Goal: Task Accomplishment & Management: Use online tool/utility

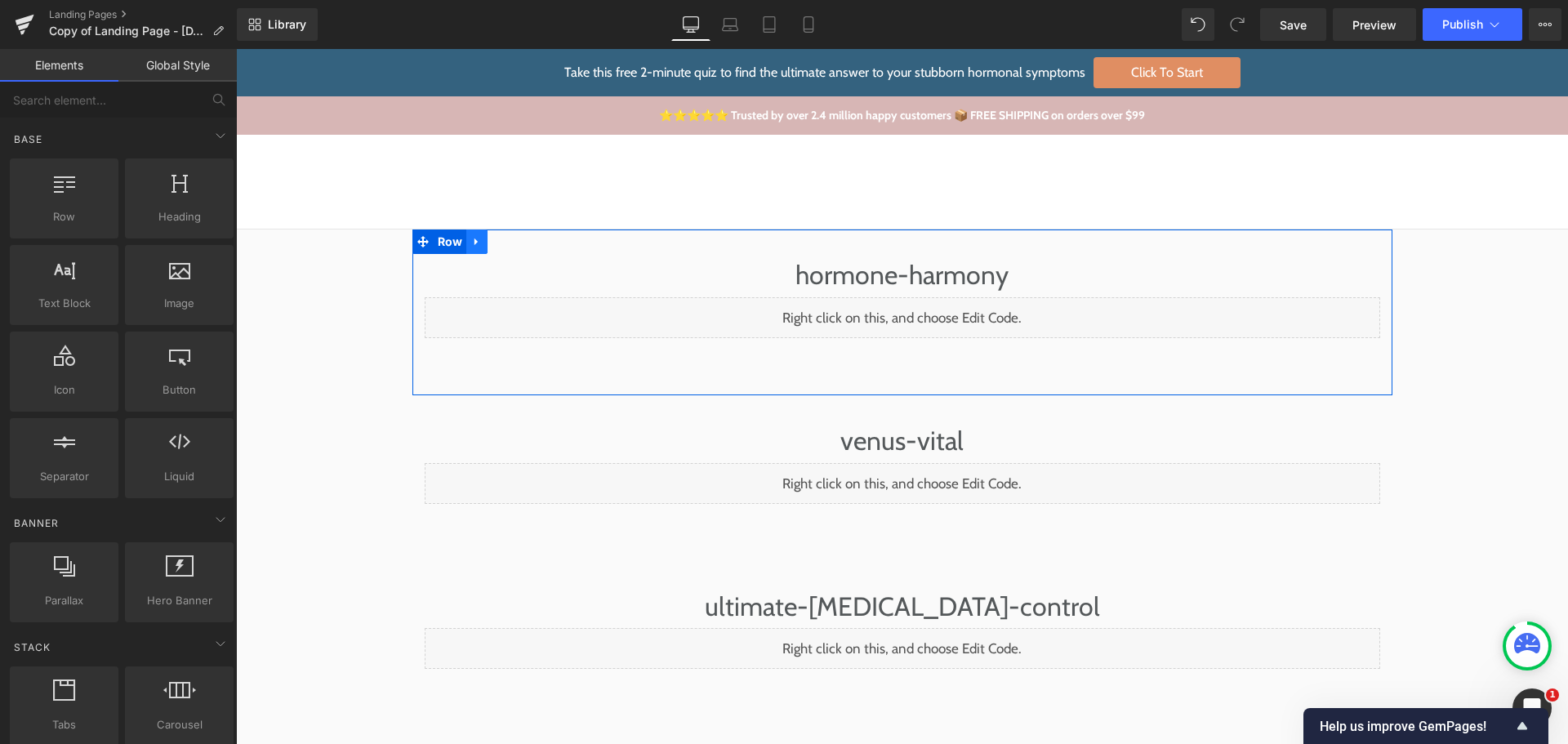
click at [475, 244] on icon at bounding box center [476, 242] width 3 height 7
click at [514, 236] on icon at bounding box center [519, 242] width 12 height 12
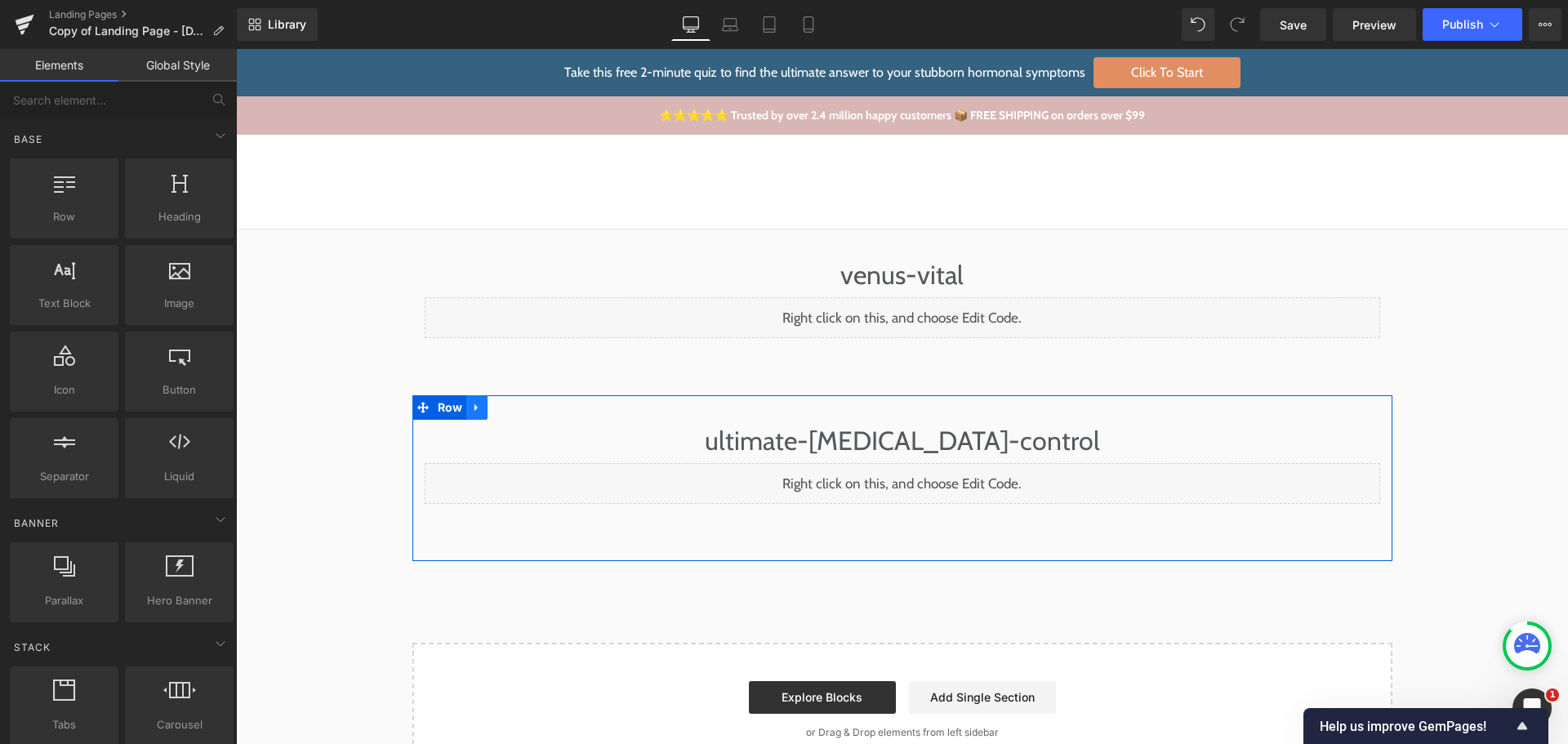
click at [467, 396] on link at bounding box center [477, 408] width 21 height 25
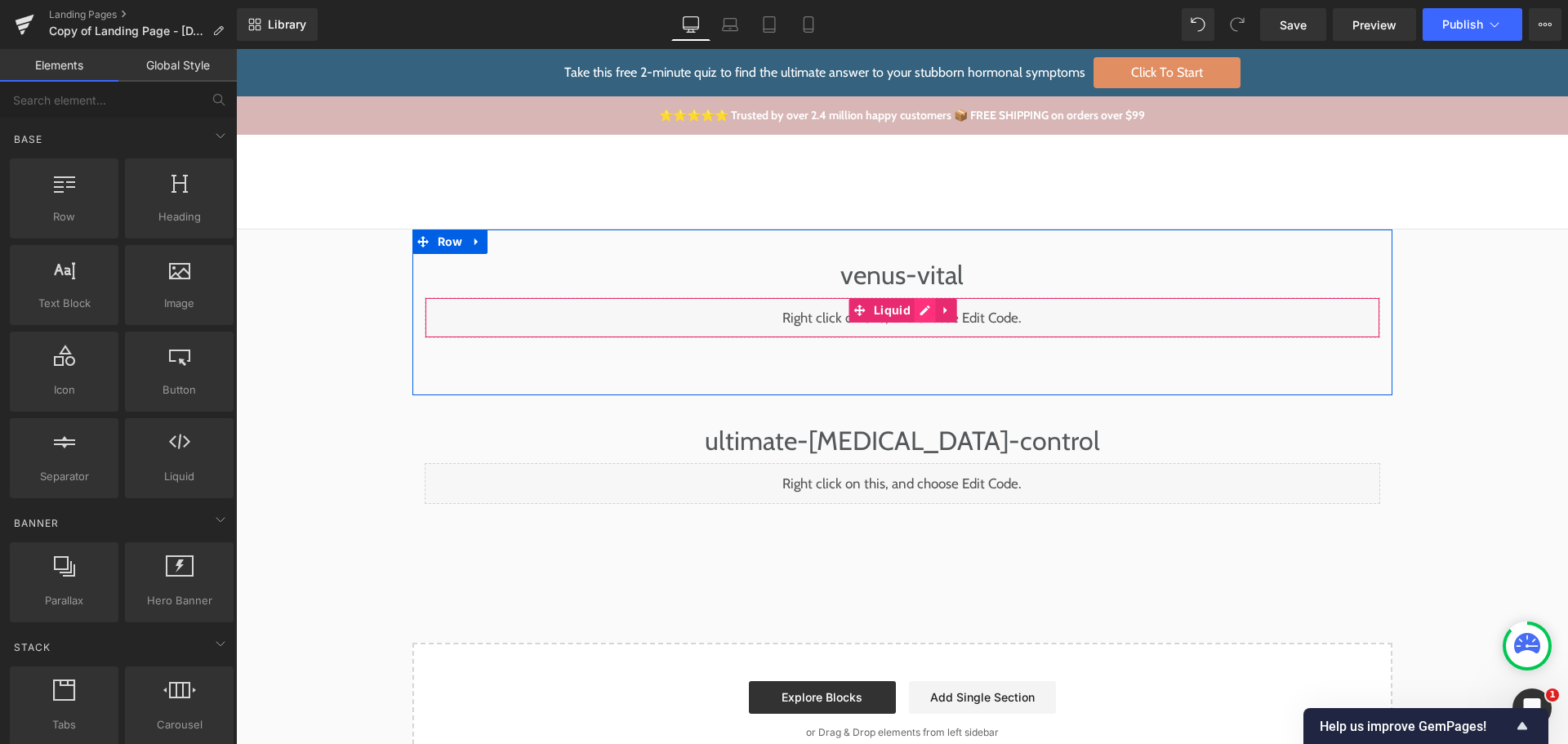
click at [914, 310] on div "Liquid" at bounding box center [902, 317] width 955 height 40
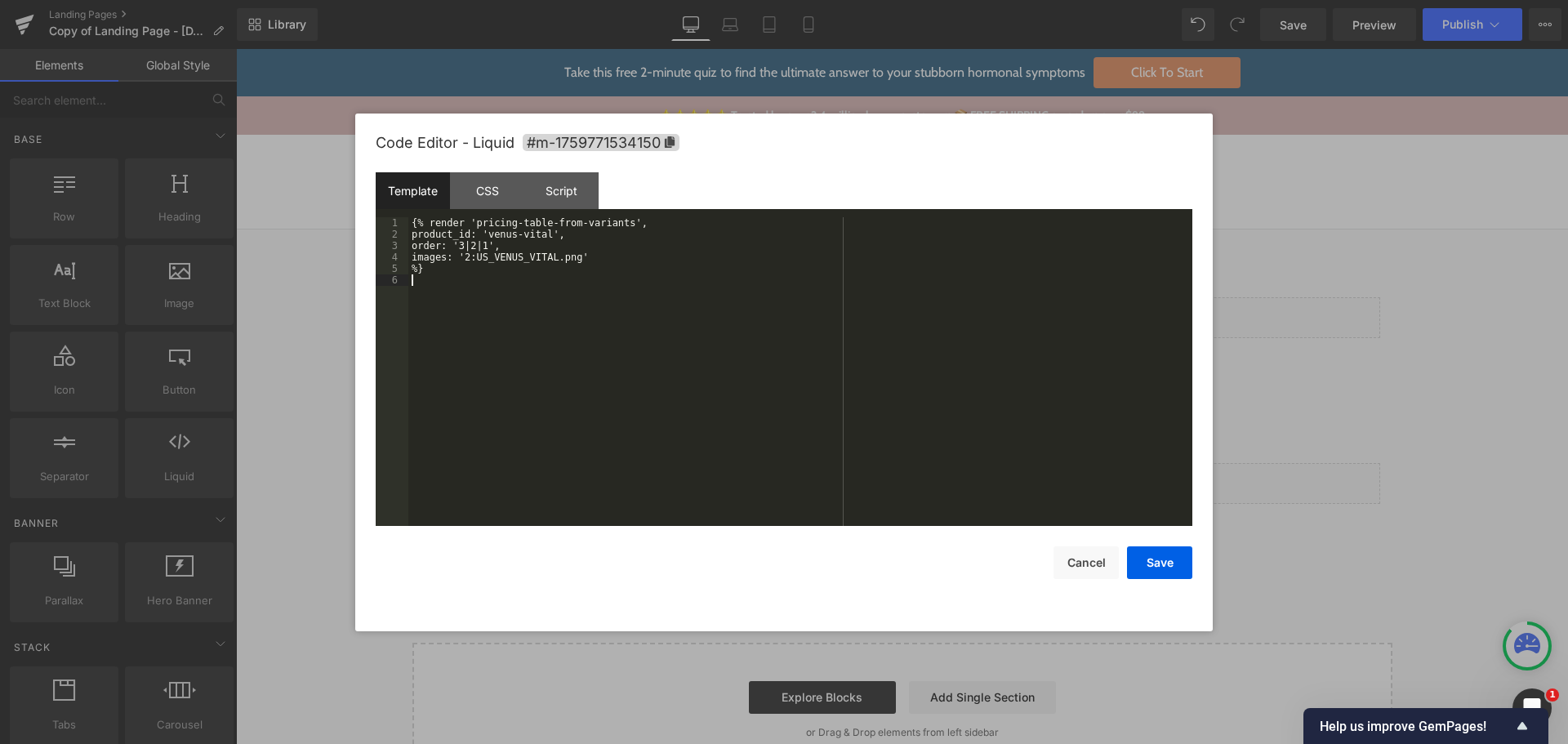
click at [712, 324] on div "{% render 'pricing-table-from-variants', product_id: 'venus-vital', order: '3|2…" at bounding box center [801, 383] width 784 height 332
click at [1108, 571] on button "Cancel" at bounding box center [1086, 563] width 65 height 33
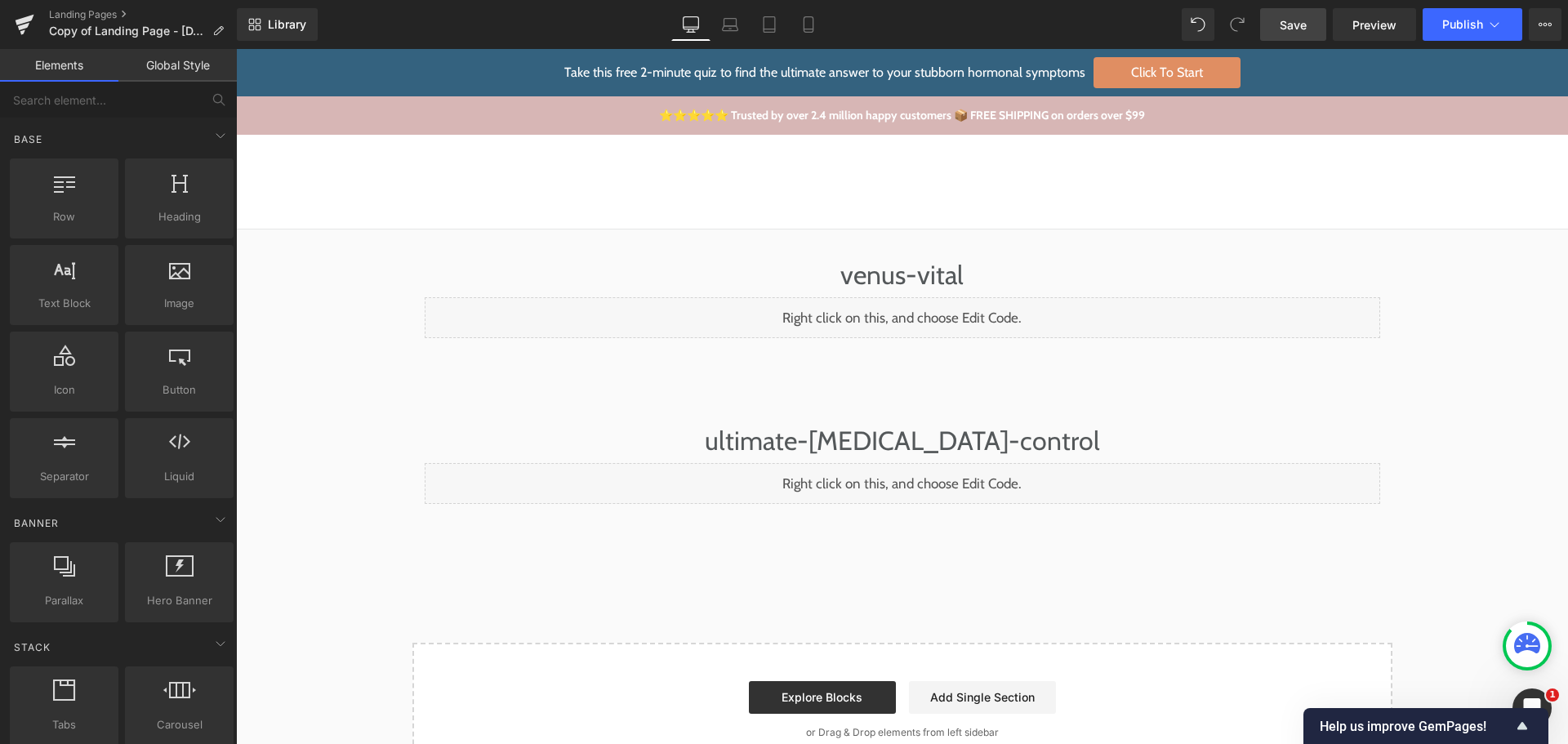
click at [1297, 21] on span "Save" at bounding box center [1293, 25] width 27 height 17
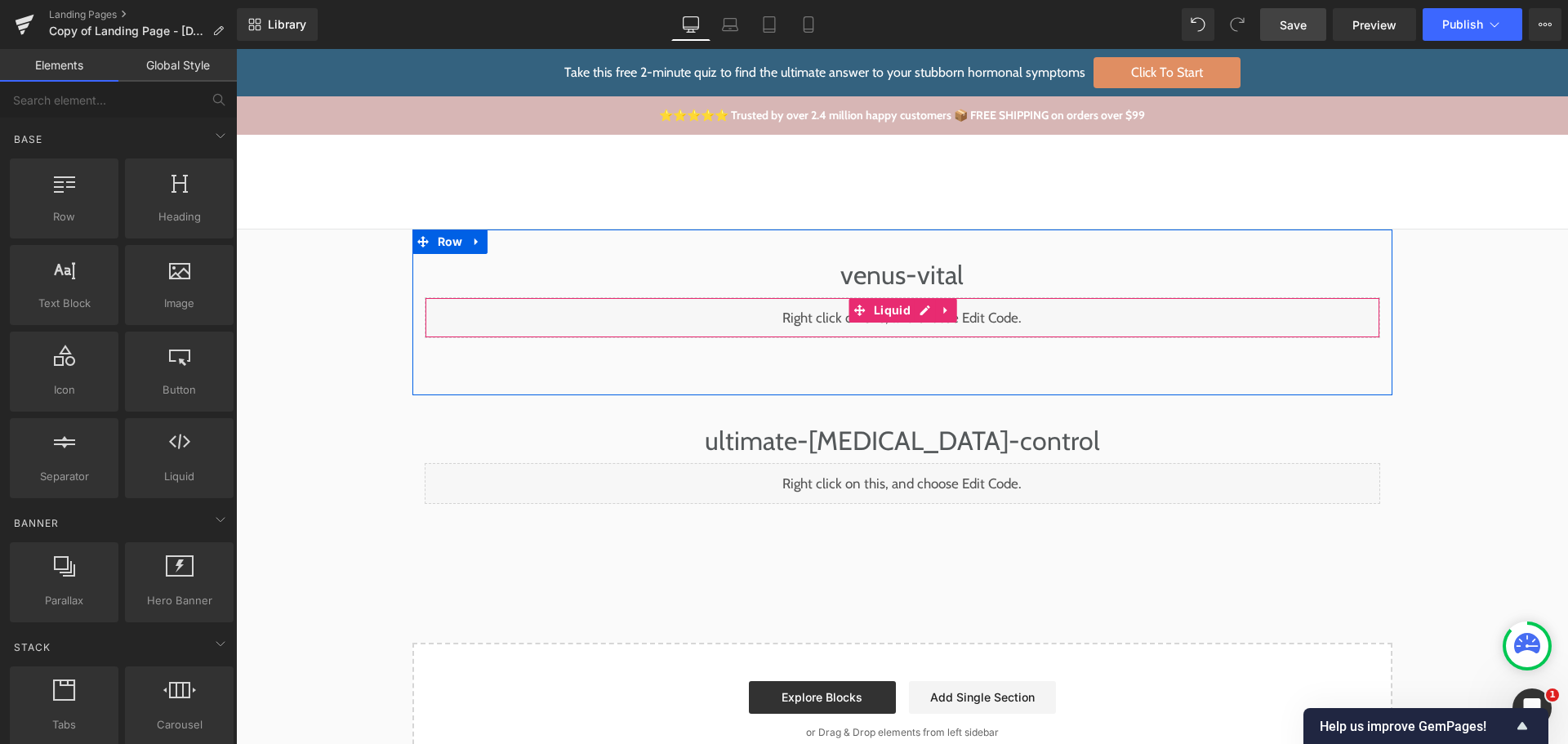
click at [921, 315] on div "Liquid" at bounding box center [902, 317] width 955 height 40
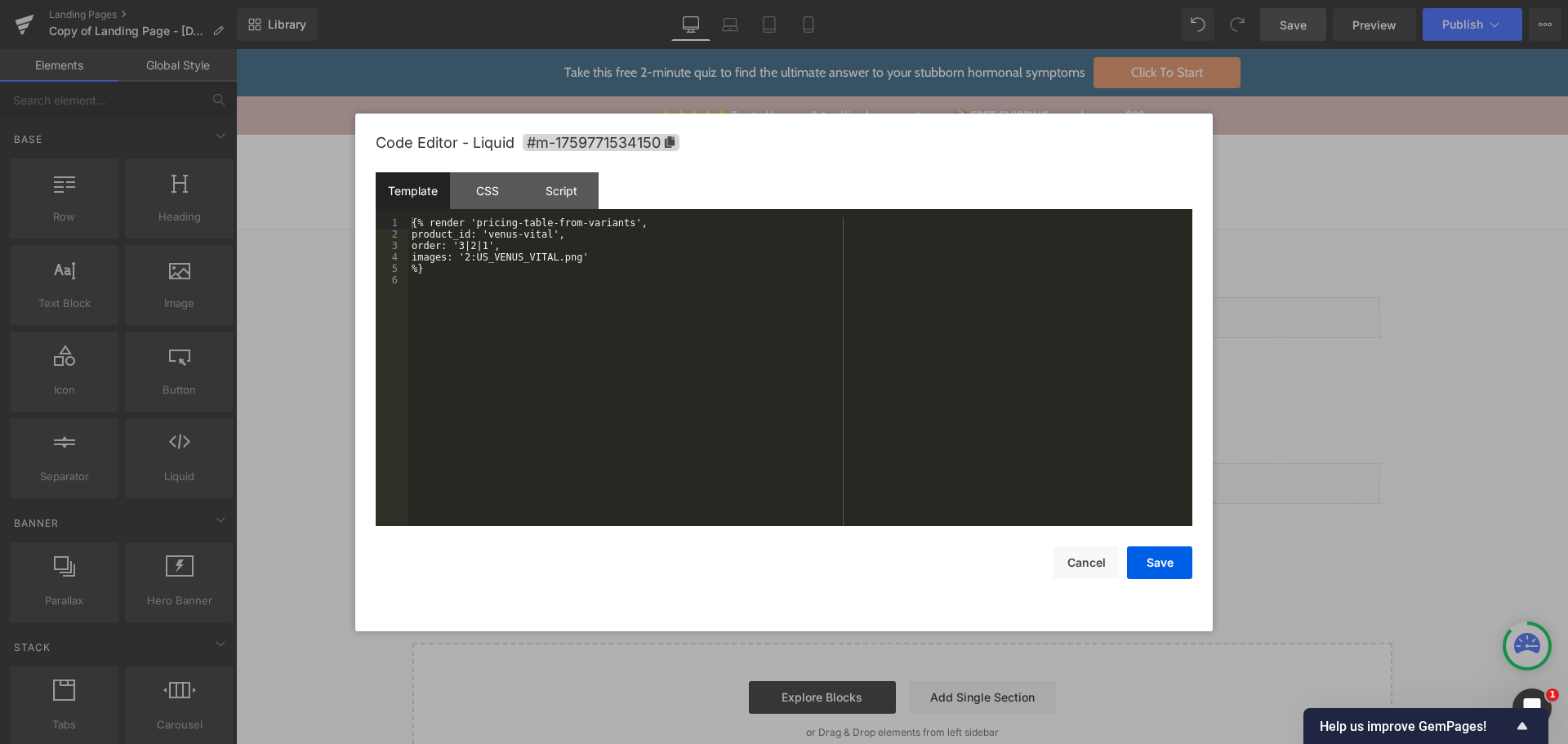
click at [868, 376] on div "{% render 'pricing-table-from-variants', product_id: 'venus-vital', order: '3|2…" at bounding box center [801, 383] width 784 height 332
click at [1082, 563] on button "Cancel" at bounding box center [1086, 563] width 65 height 33
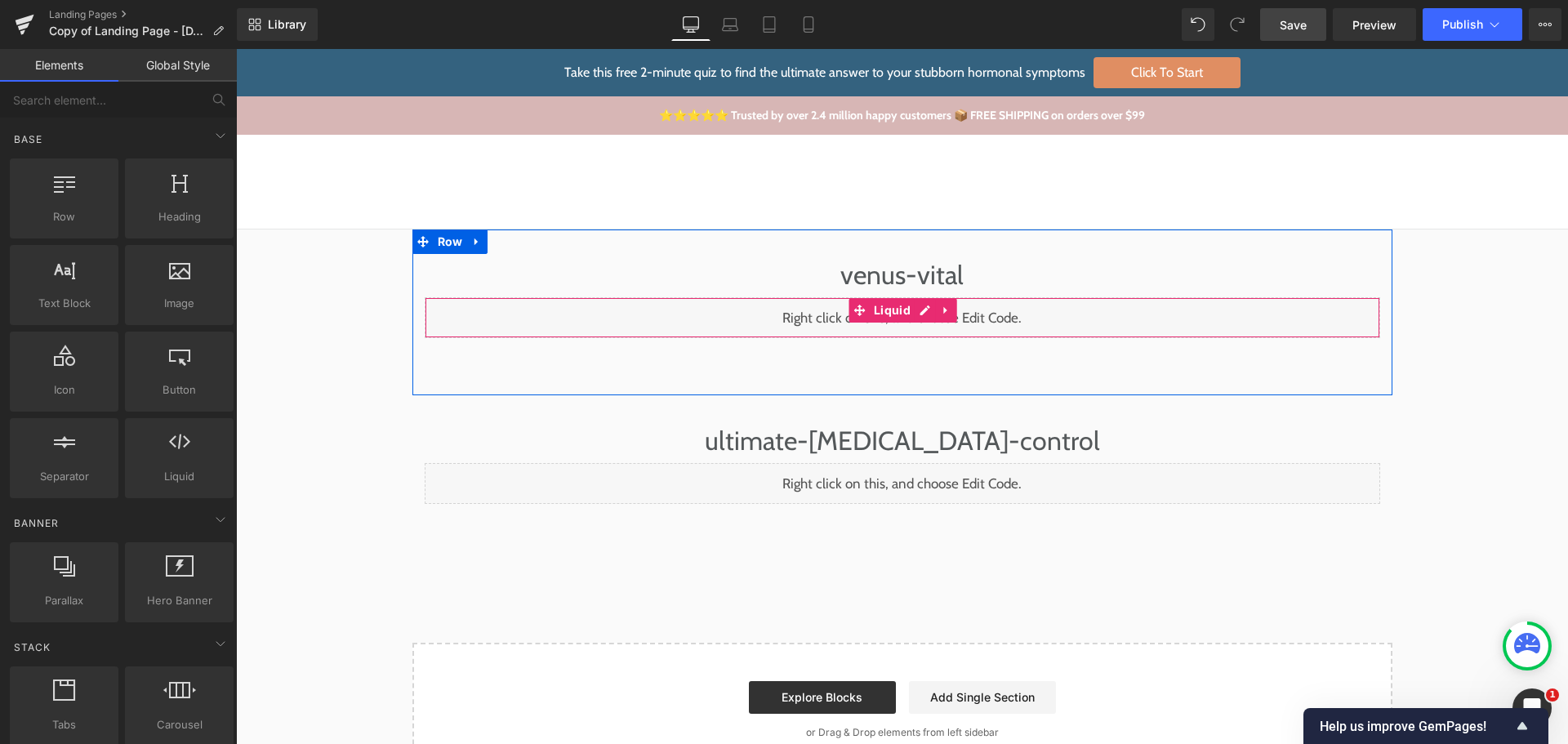
click at [923, 320] on div "Liquid" at bounding box center [902, 317] width 955 height 40
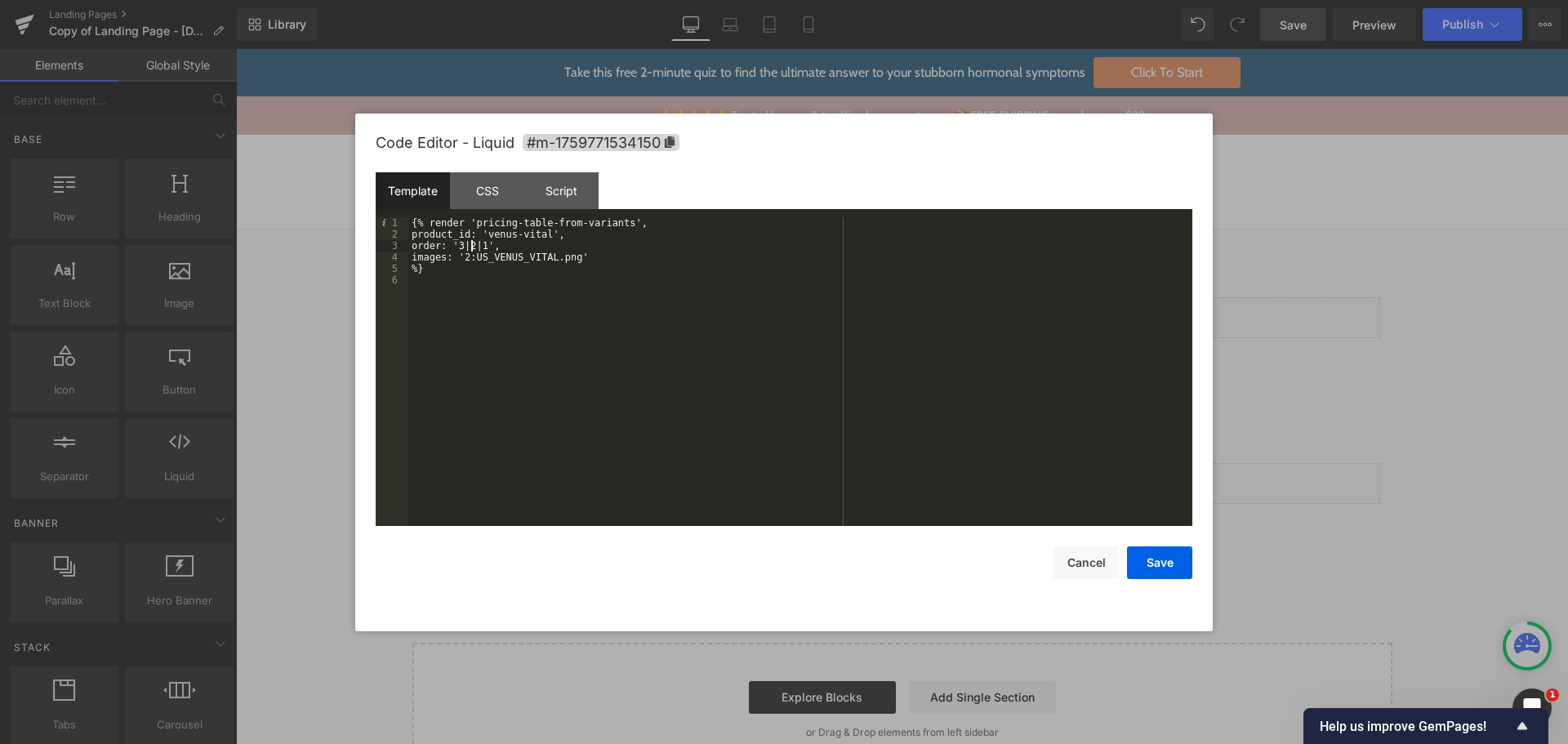
click at [472, 249] on div "{% render 'pricing-table-from-variants', product_id: 'venus-vital', order: '3|2…" at bounding box center [801, 383] width 784 height 332
paste textarea
click at [483, 282] on div "{% render 'pricing-table-from-variants', product_id: 'venus-vital', order: '1|3…" at bounding box center [801, 383] width 784 height 332
click at [1153, 567] on button "Save" at bounding box center [1159, 563] width 65 height 33
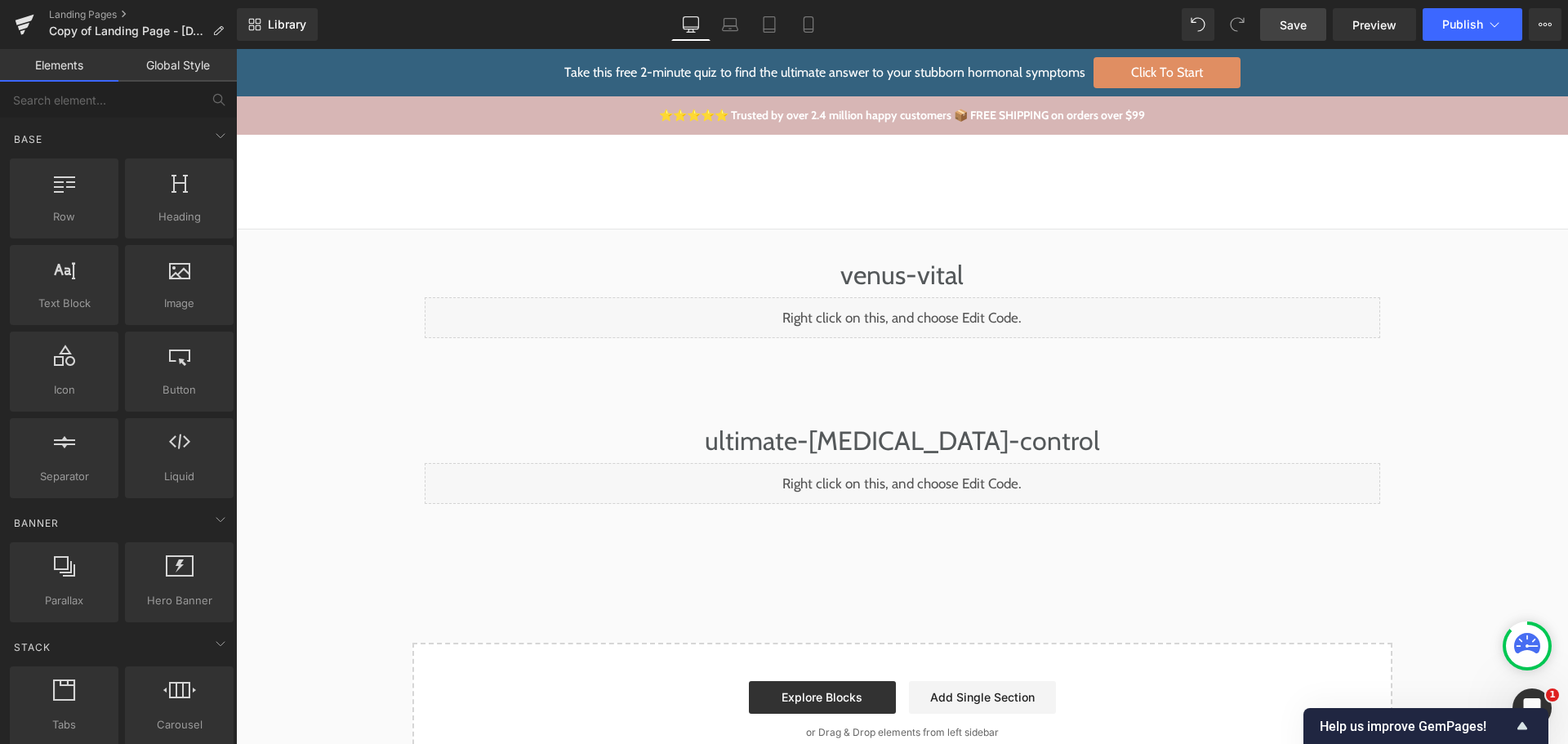
click at [1315, 25] on link "Save" at bounding box center [1293, 25] width 66 height 33
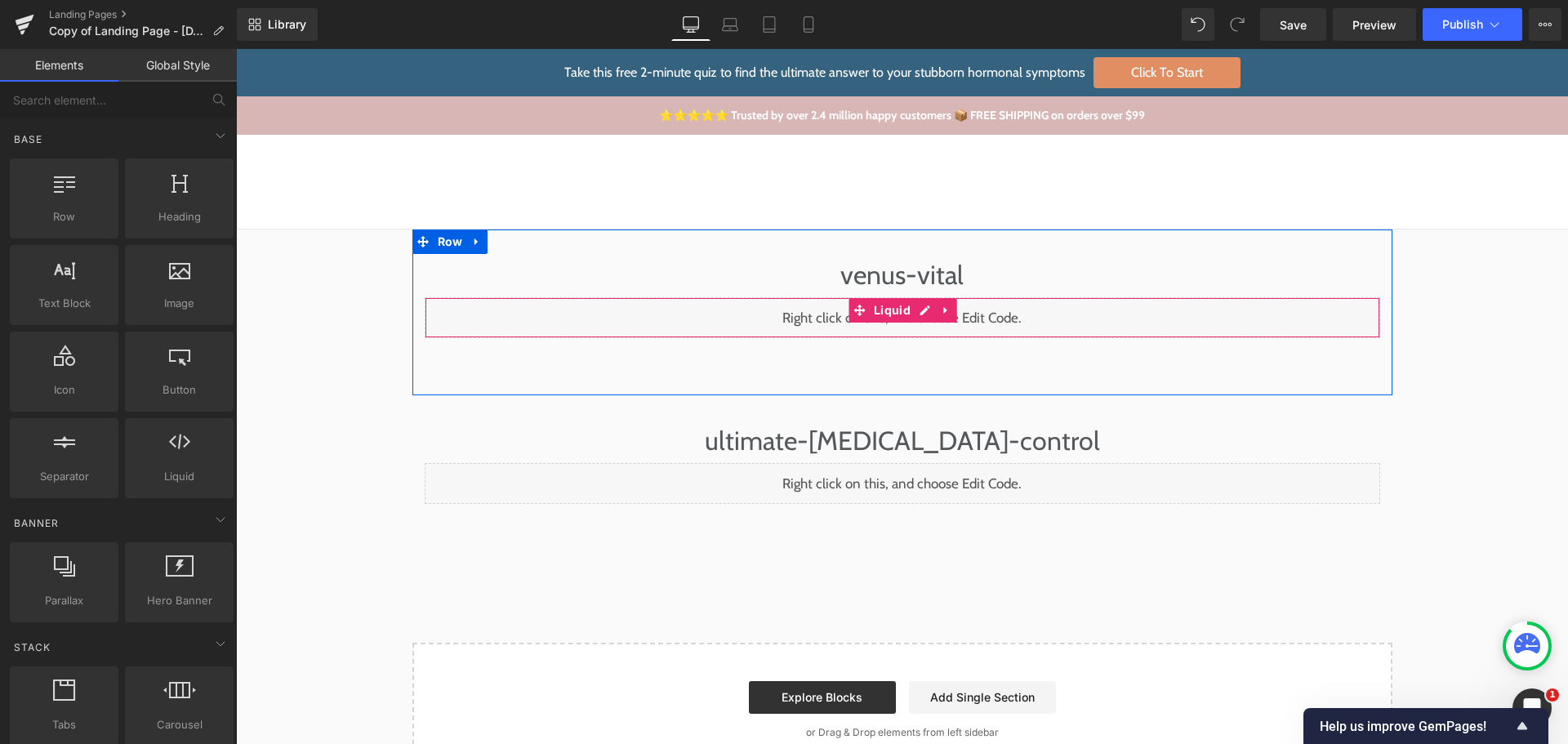
click at [920, 315] on div "Liquid" at bounding box center [902, 317] width 955 height 40
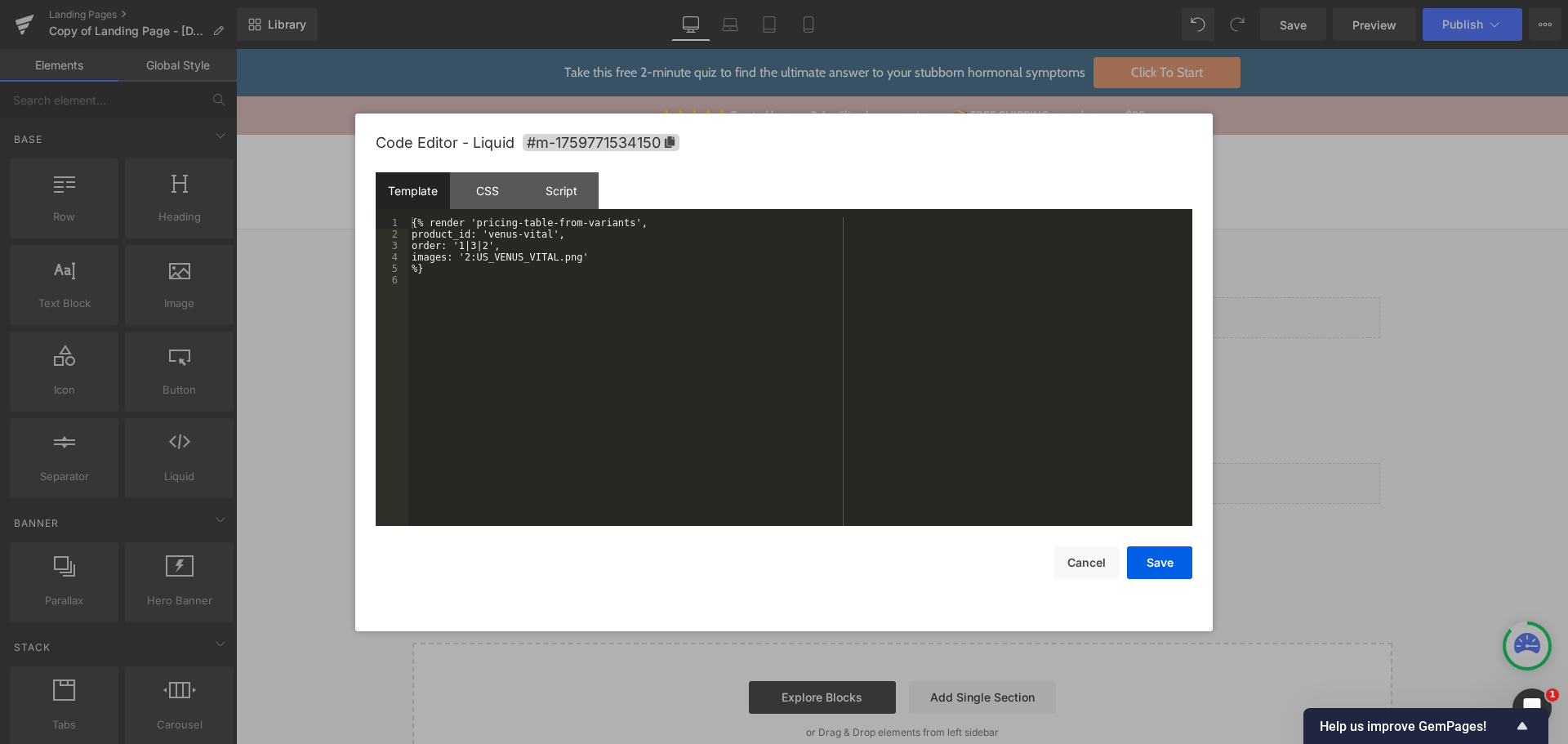
click at [653, 309] on div "{% render 'pricing-table-from-variants', product_id: 'venus-vital', order: '1|3…" at bounding box center [801, 383] width 784 height 332
click at [619, 224] on div "{% render 'pricing-table-from-variants', product_id: 'venus-vital', order: '1|3…" at bounding box center [801, 383] width 784 height 332
click at [634, 254] on div "{% render 'pricing-table-from-variants-updated', product_id: 'venus-vital', ord…" at bounding box center [801, 383] width 784 height 332
drag, startPoint x: 1153, startPoint y: 559, endPoint x: 1159, endPoint y: 538, distance: 21.8
click at [1154, 559] on button "Save" at bounding box center [1159, 563] width 65 height 33
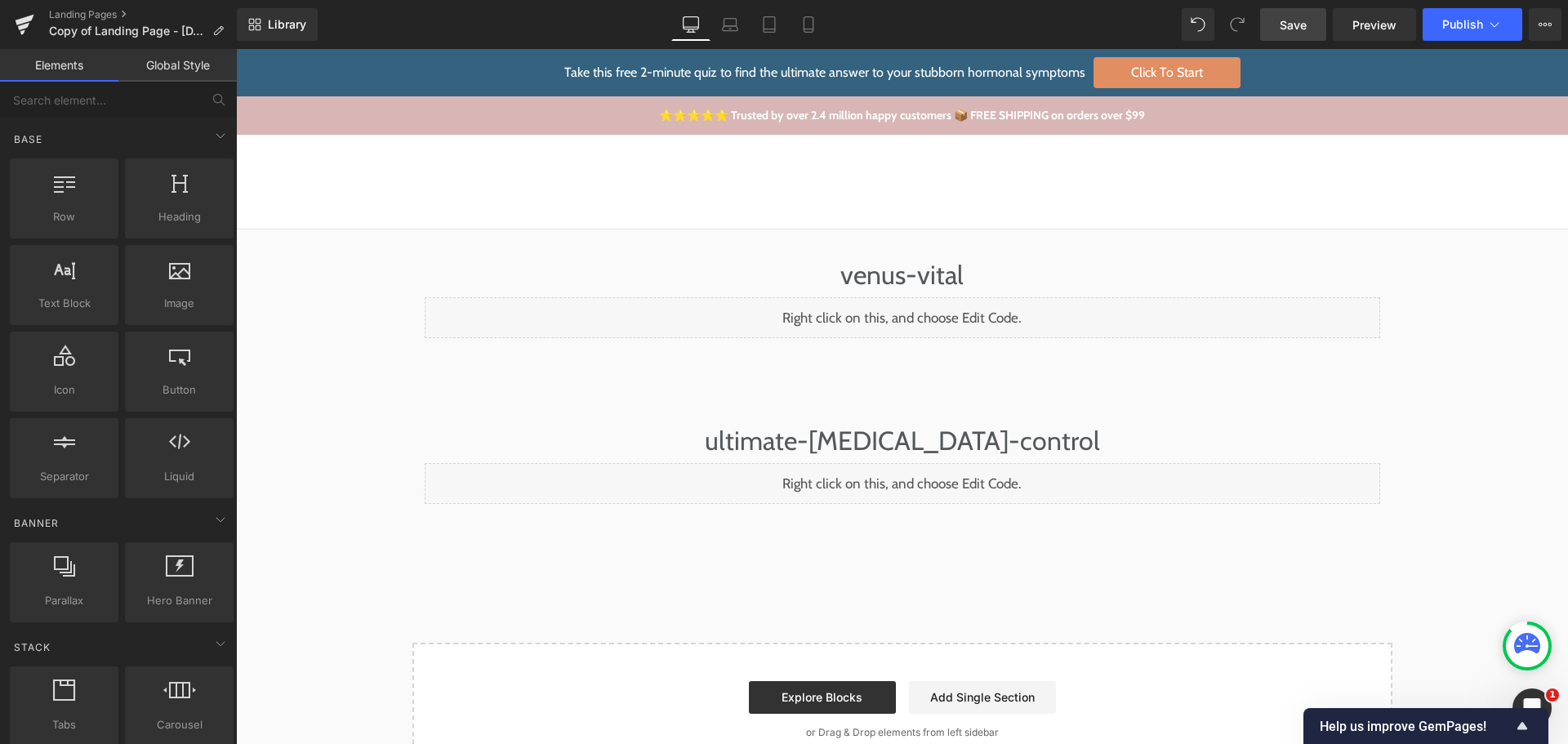
click at [1313, 25] on link "Save" at bounding box center [1293, 25] width 66 height 33
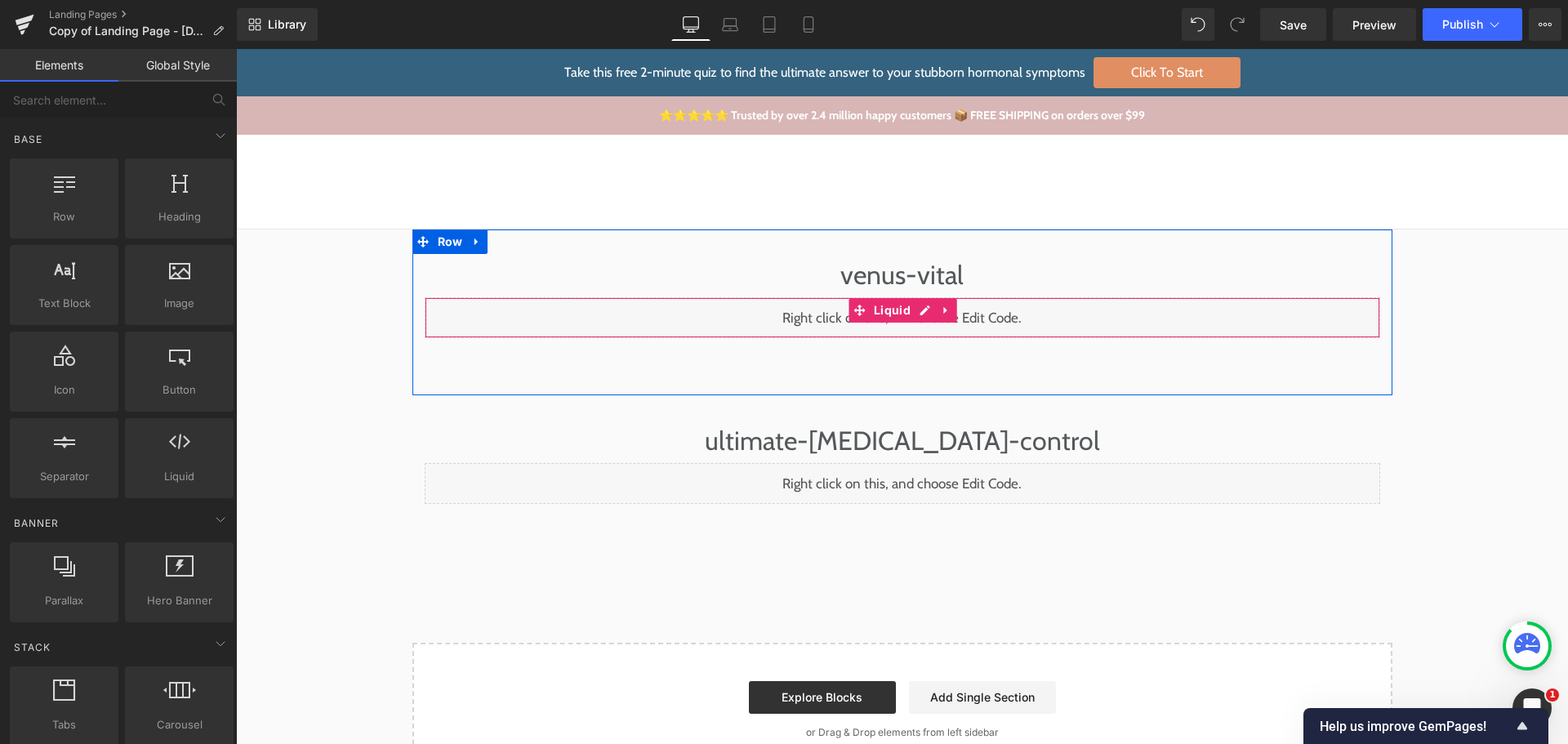
click at [920, 312] on div "Liquid" at bounding box center [902, 317] width 955 height 40
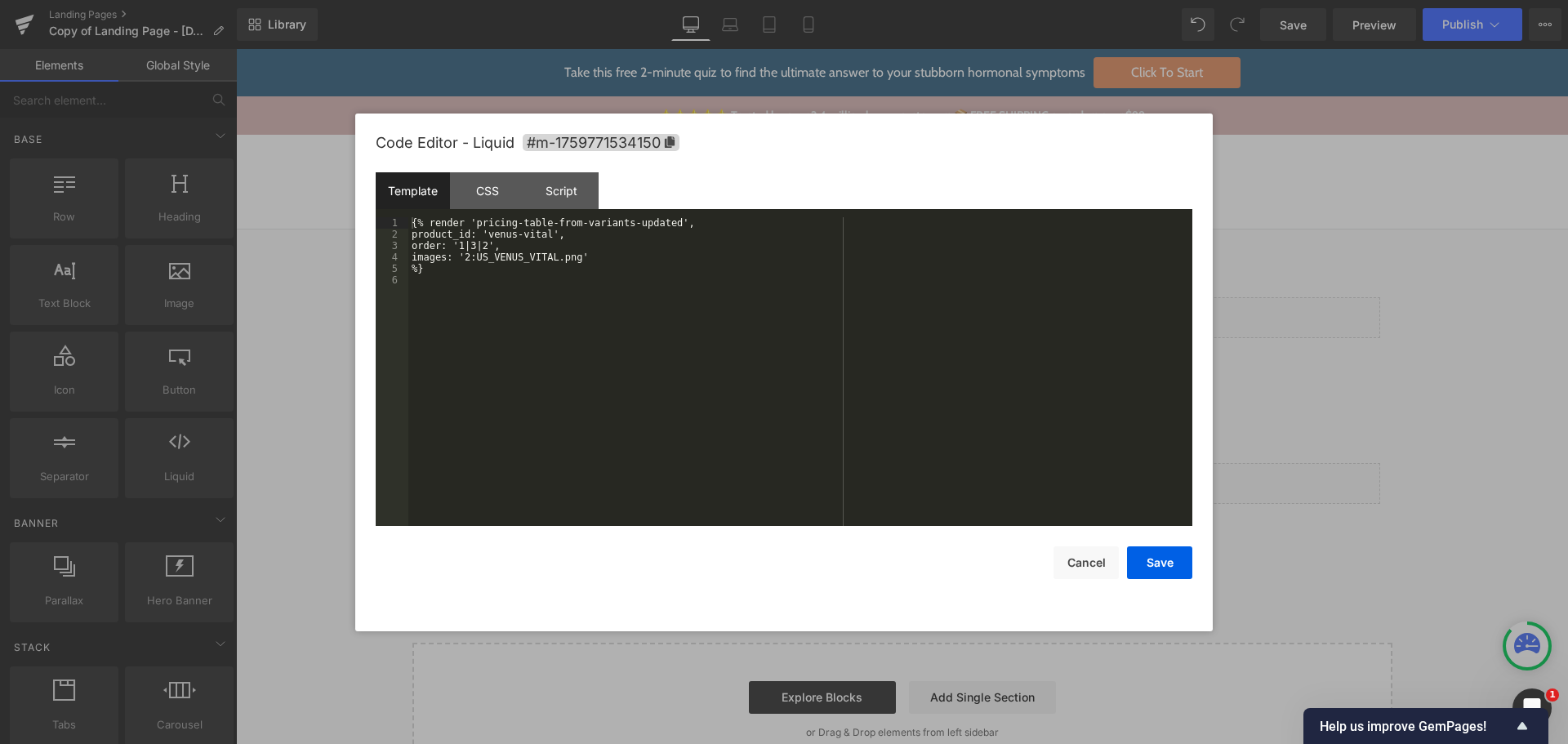
click at [651, 378] on div "{% render 'pricing-table-from-variants-updated', product_id: 'venus-vital', ord…" at bounding box center [801, 383] width 784 height 332
click at [472, 190] on div "CSS" at bounding box center [487, 191] width 74 height 37
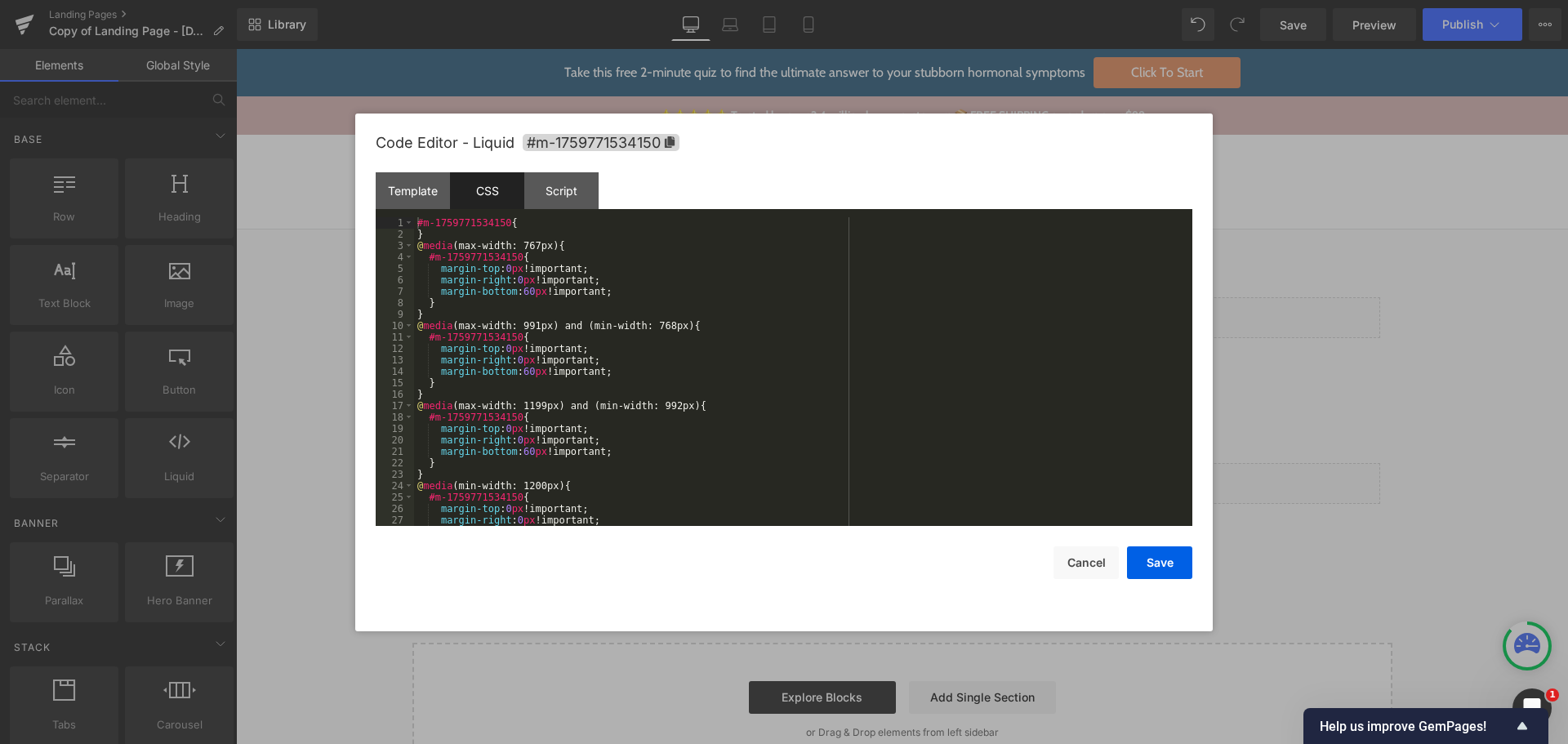
click at [794, 271] on div "#m-1759771534150 { } @ media (max-width: 767px) { #m-1759771534150 { margin-top…" at bounding box center [800, 383] width 772 height 332
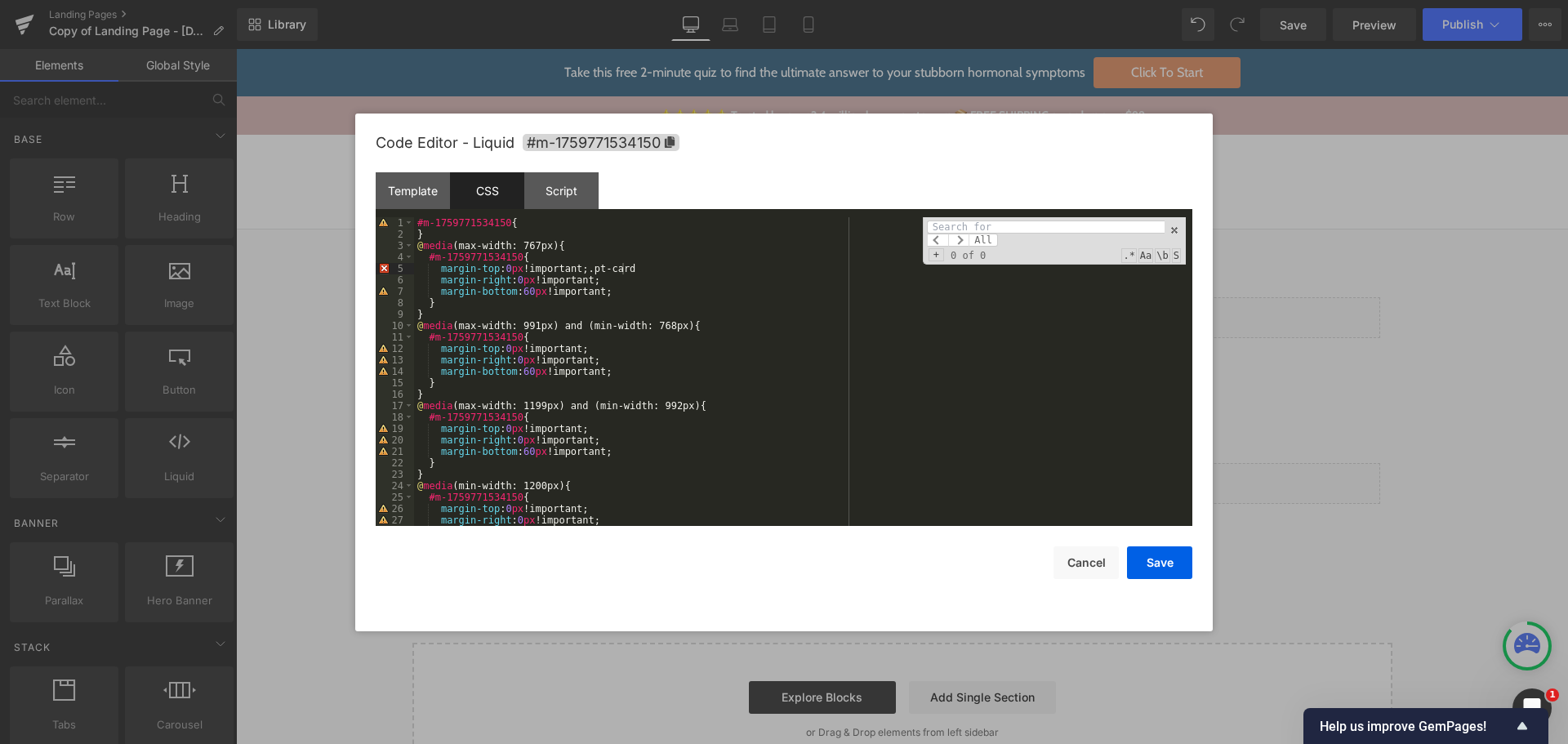
click at [794, 271] on div "#m-1759771534150 { } @ media (max-width: 767px) { #m-1759771534150 { margin-top…" at bounding box center [800, 383] width 772 height 332
click at [994, 225] on input at bounding box center [1046, 227] width 238 height 13
paste input ".pt-card"
type input ".pt-card"
click at [1085, 552] on button "Cancel" at bounding box center [1086, 563] width 65 height 33
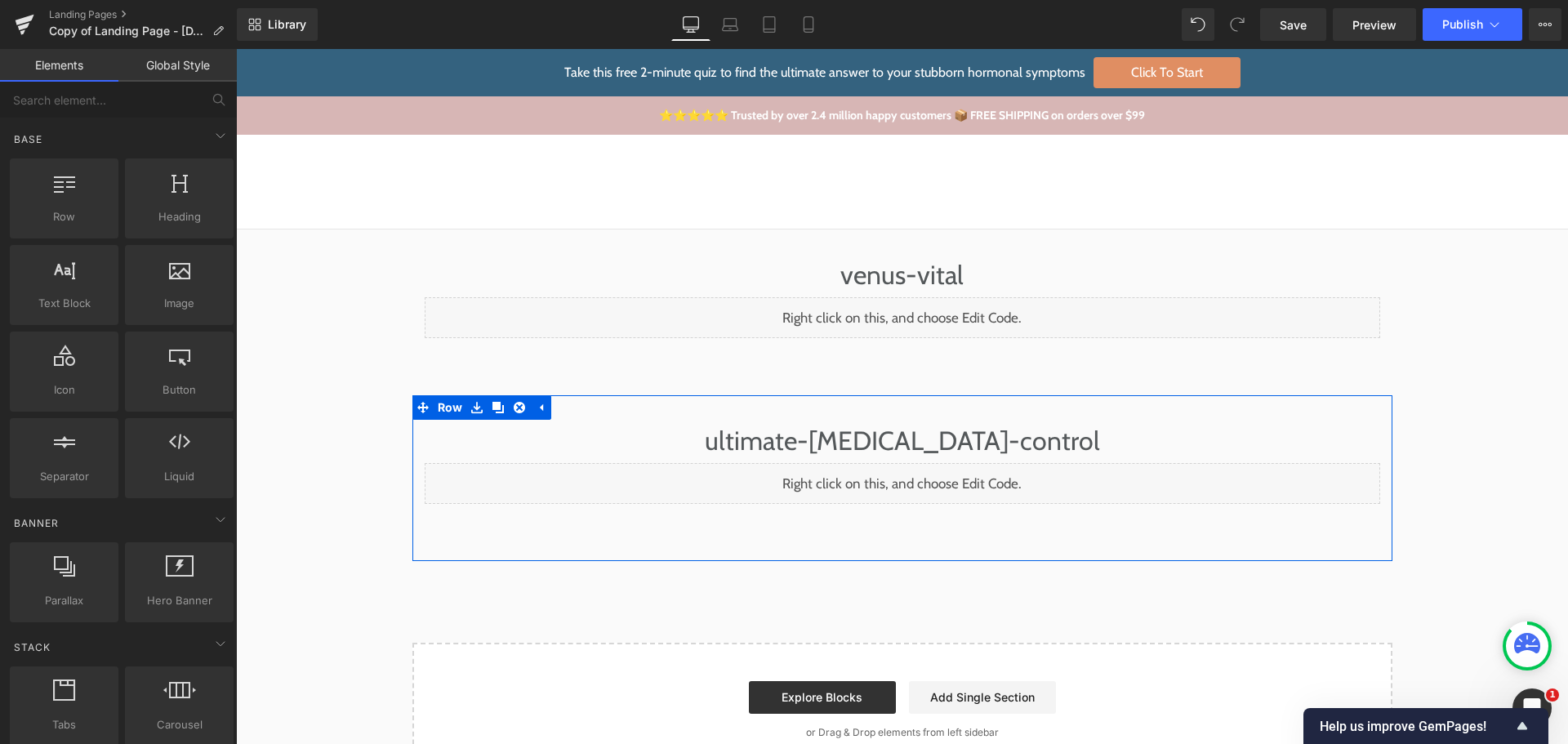
click at [917, 474] on div "Liquid" at bounding box center [902, 483] width 955 height 40
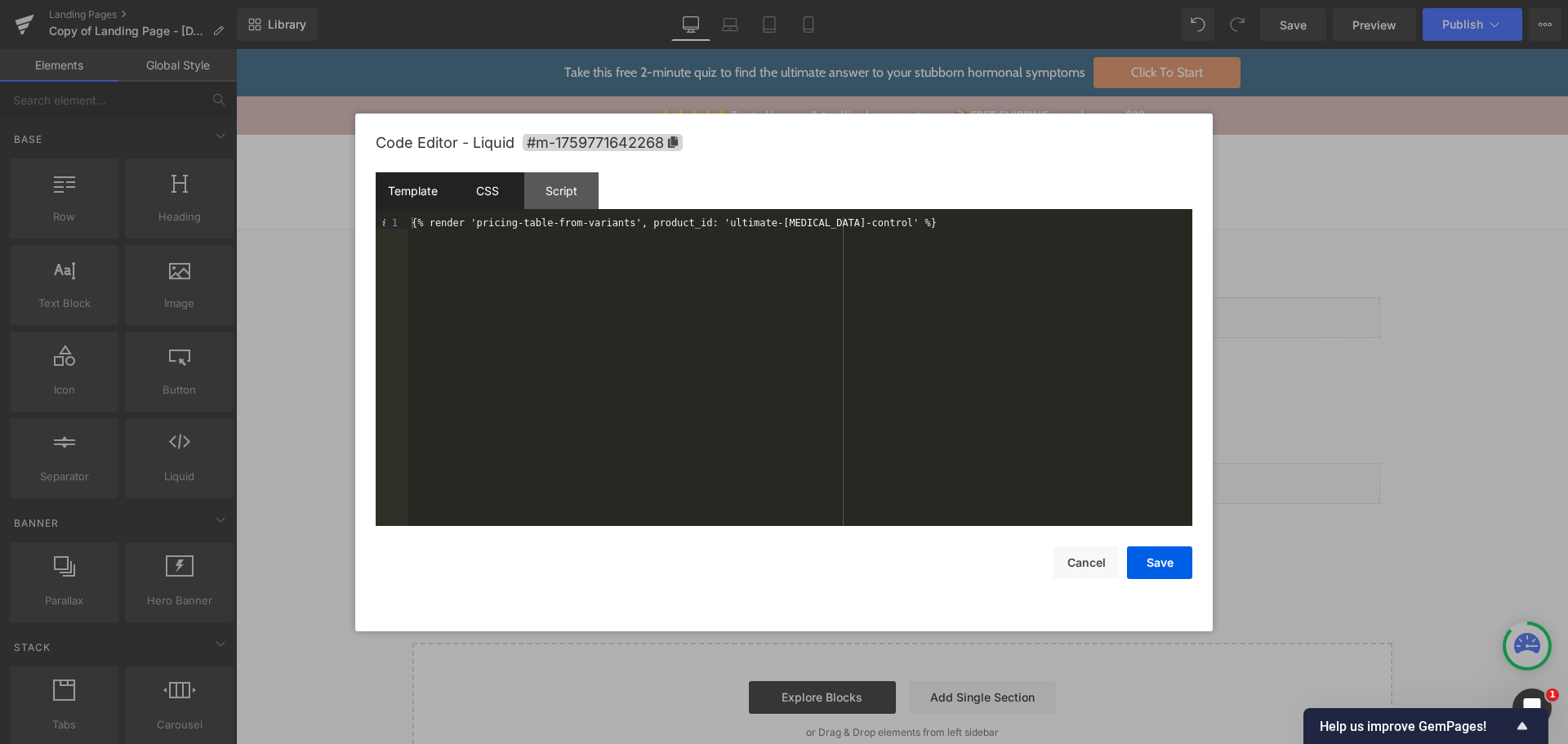
click at [502, 206] on div "CSS" at bounding box center [487, 191] width 74 height 37
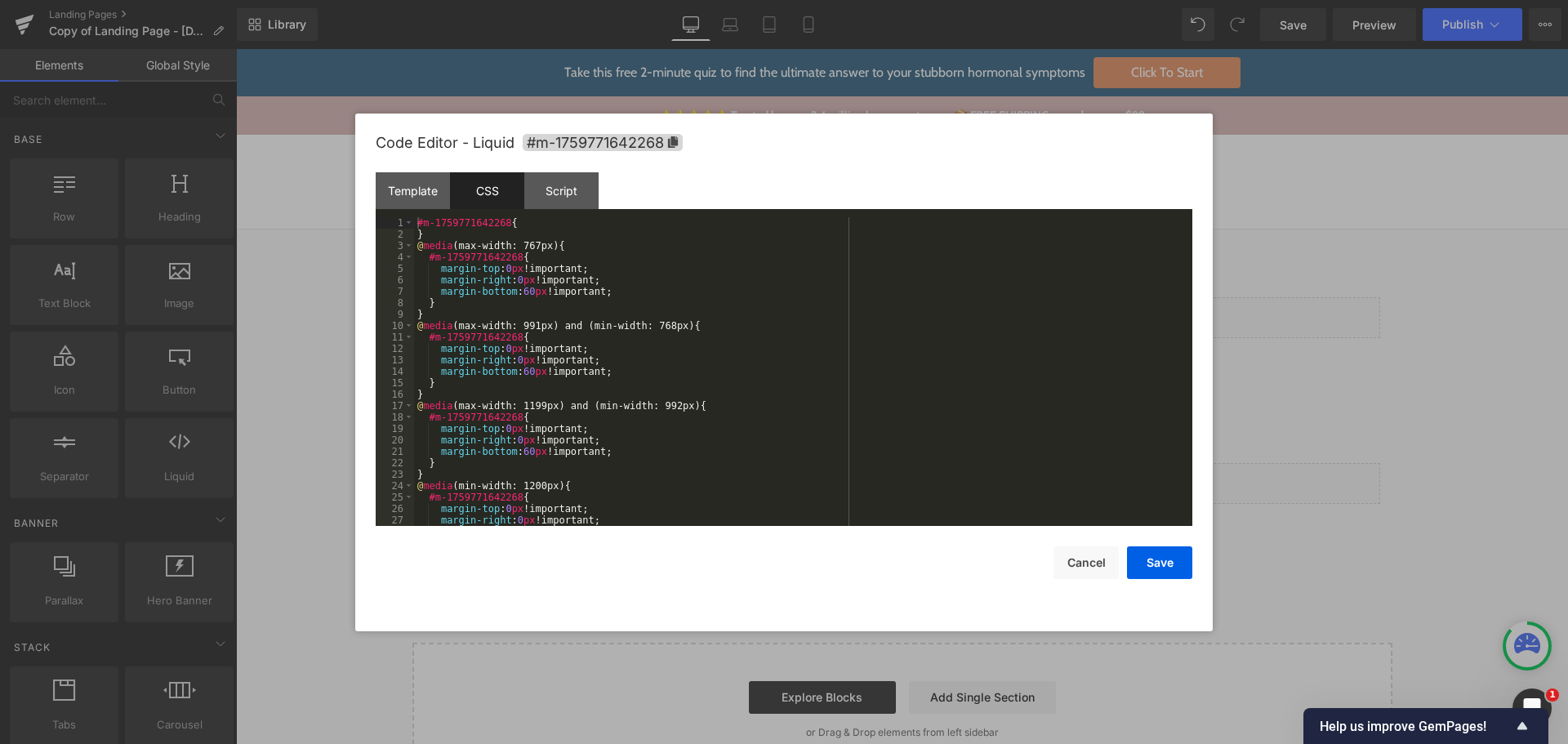
click at [818, 247] on div "#m-1759771642268 { } @ media (max-width: 767px) { #m-1759771642268 { margin-top…" at bounding box center [800, 383] width 772 height 332
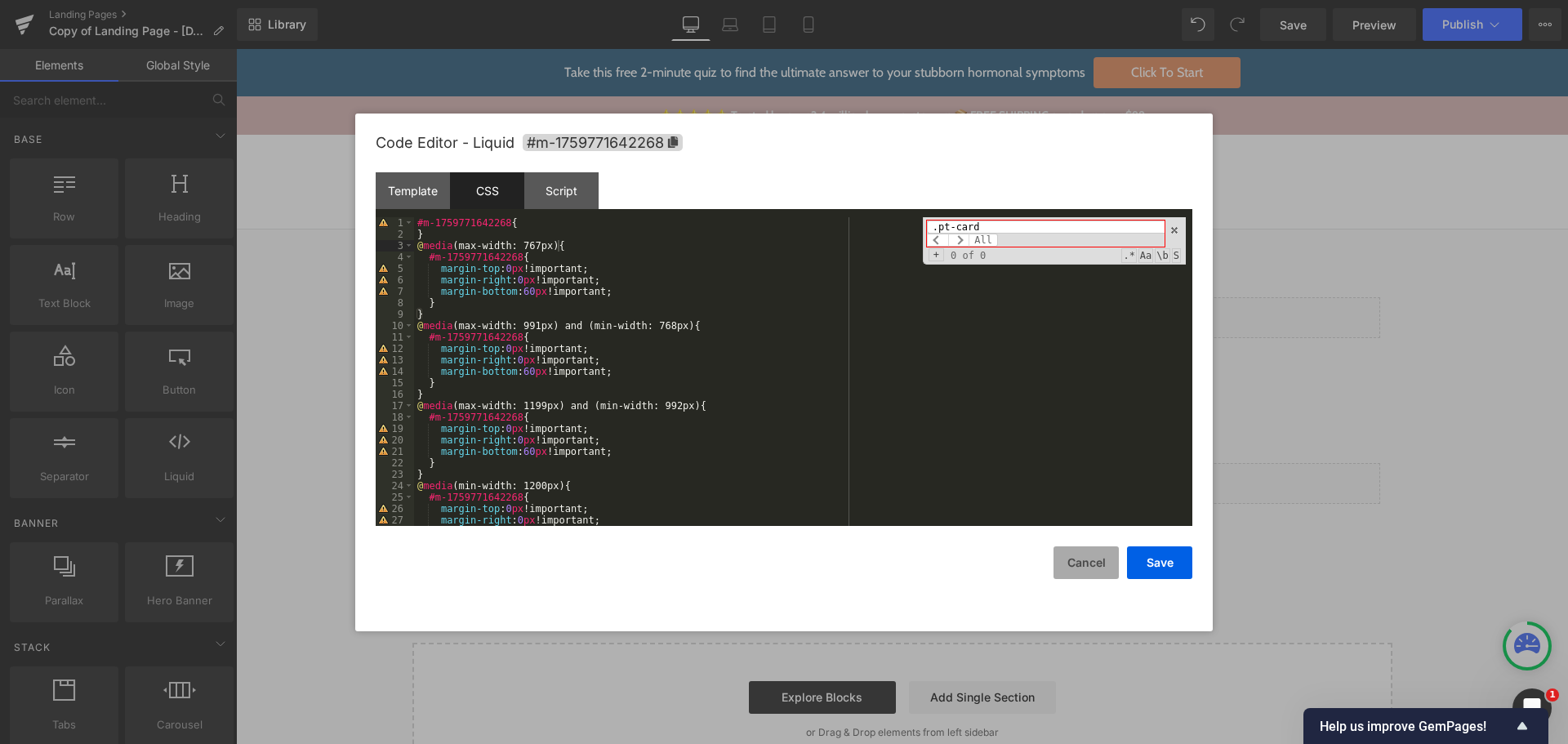
type input ".pt-card"
click at [1105, 563] on button "Cancel" at bounding box center [1086, 563] width 65 height 33
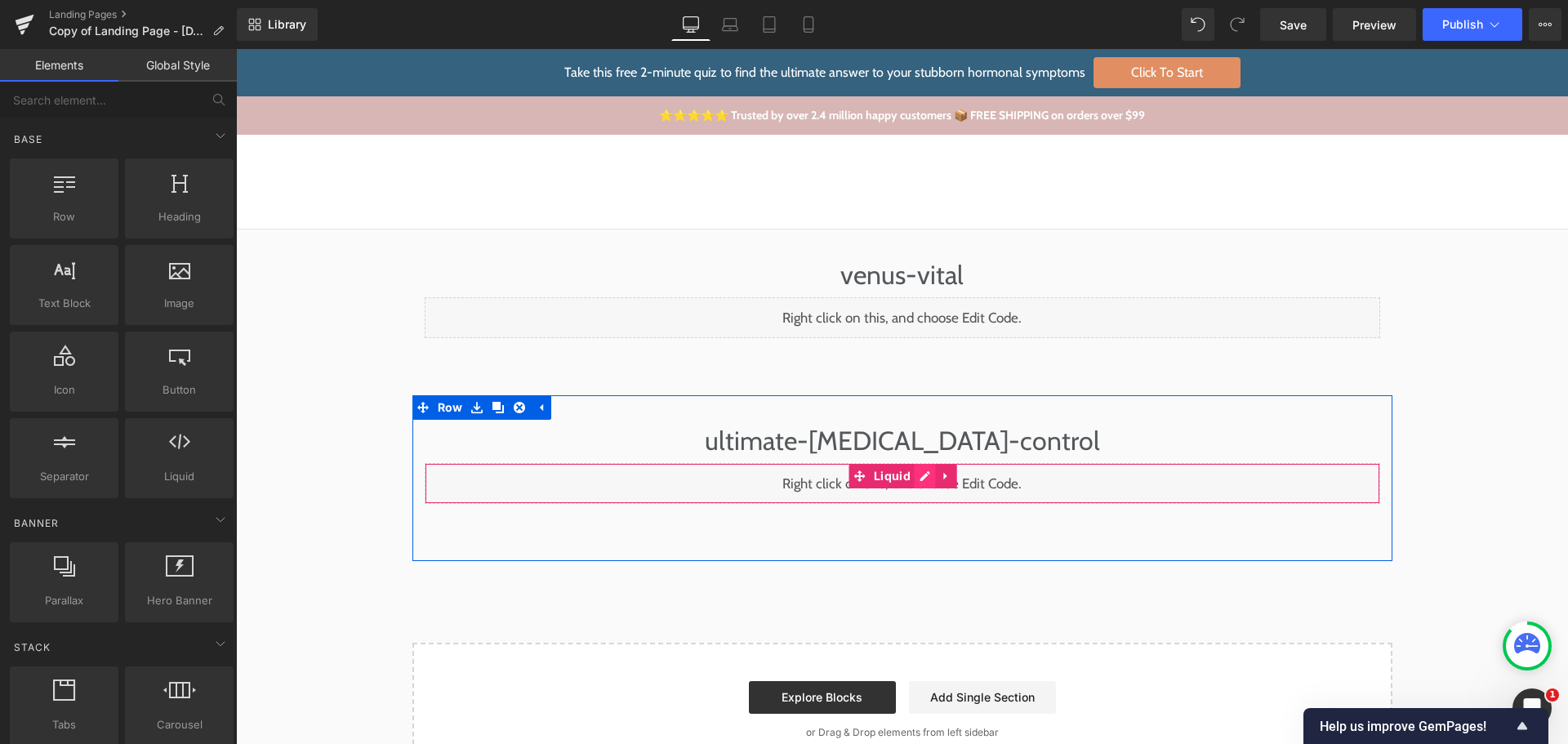
click at [917, 483] on div "Liquid" at bounding box center [902, 483] width 955 height 40
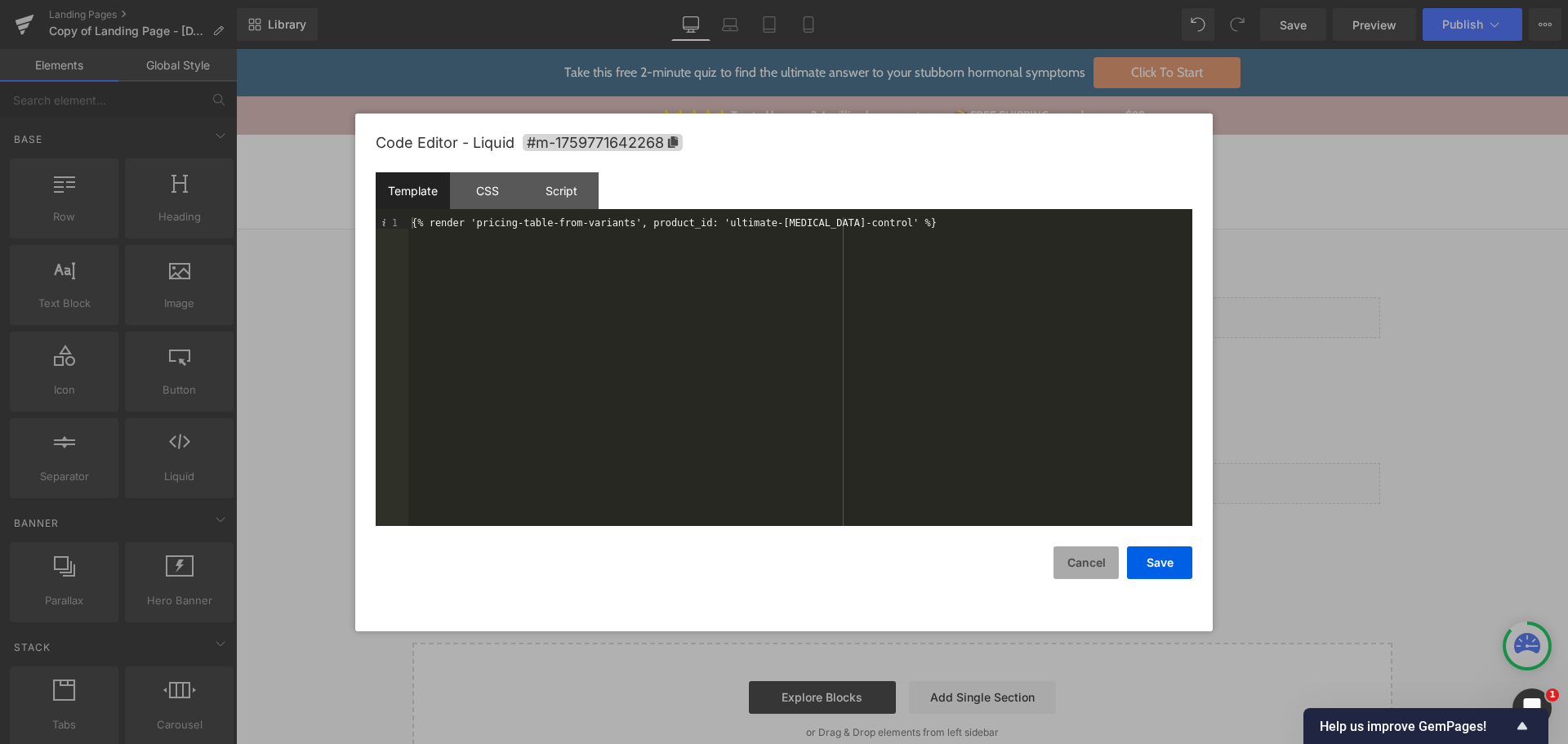
click at [1104, 564] on button "Cancel" at bounding box center [1086, 563] width 65 height 33
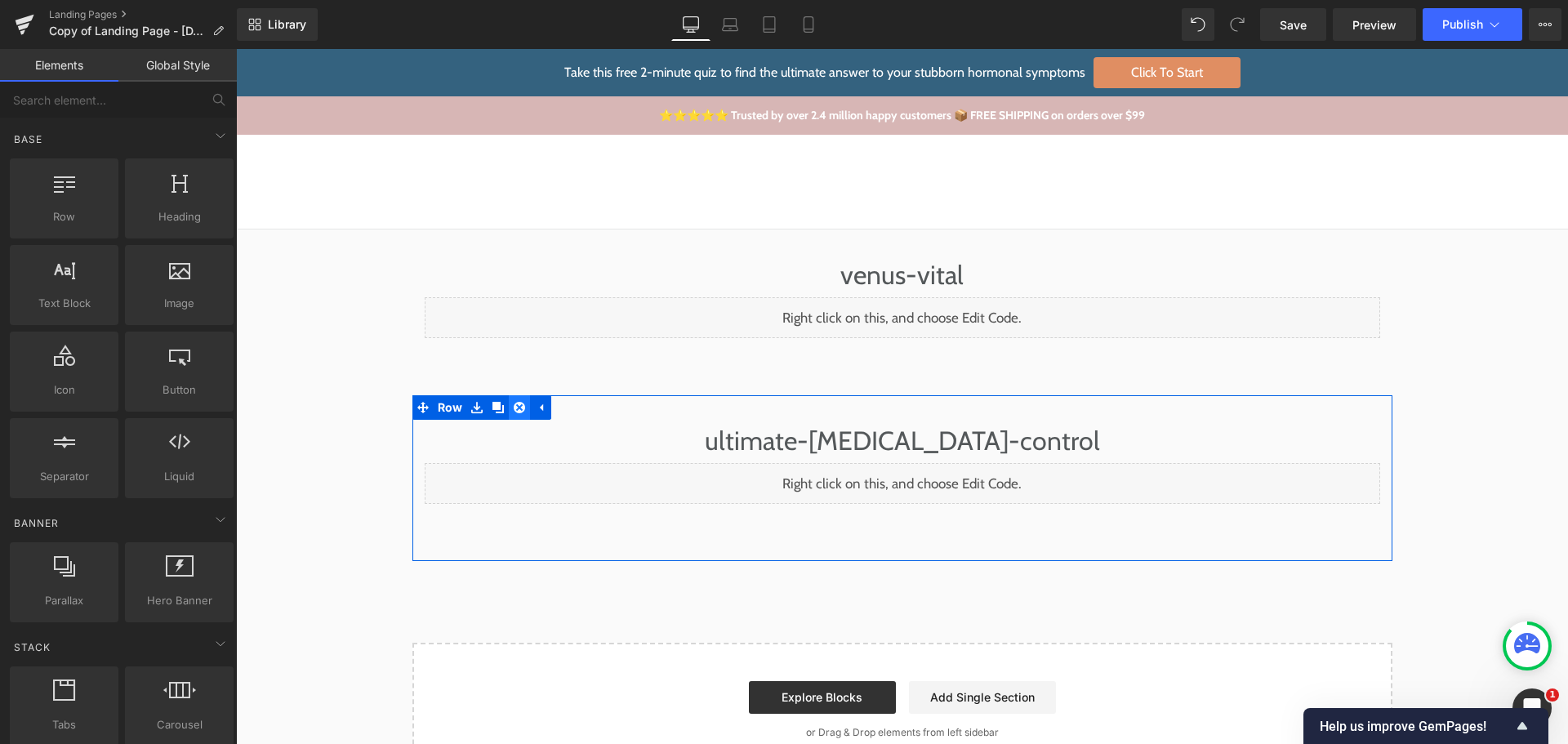
click at [520, 403] on link at bounding box center [519, 408] width 21 height 25
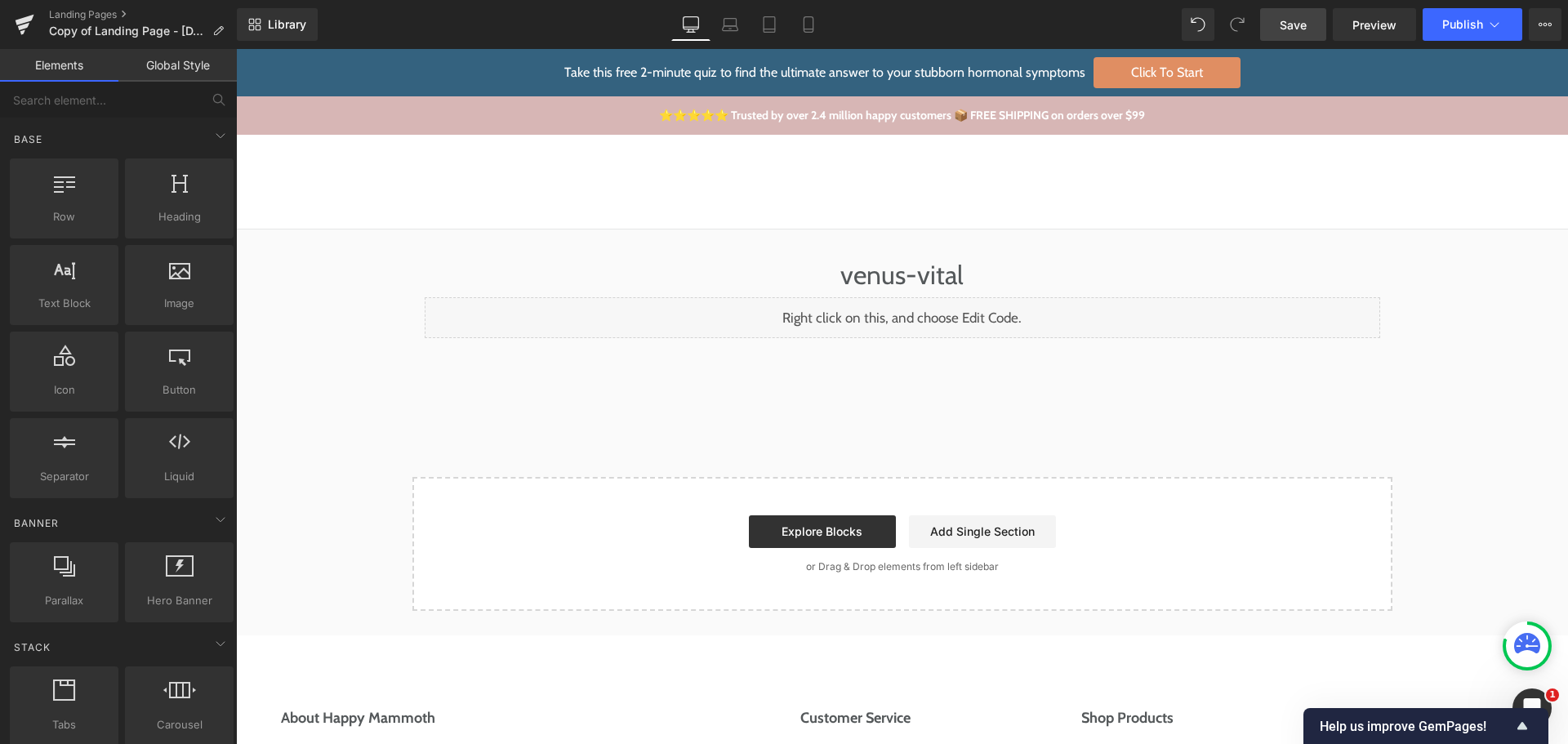
click at [1302, 19] on span "Save" at bounding box center [1293, 25] width 27 height 17
